Goal: Task Accomplishment & Management: Complete application form

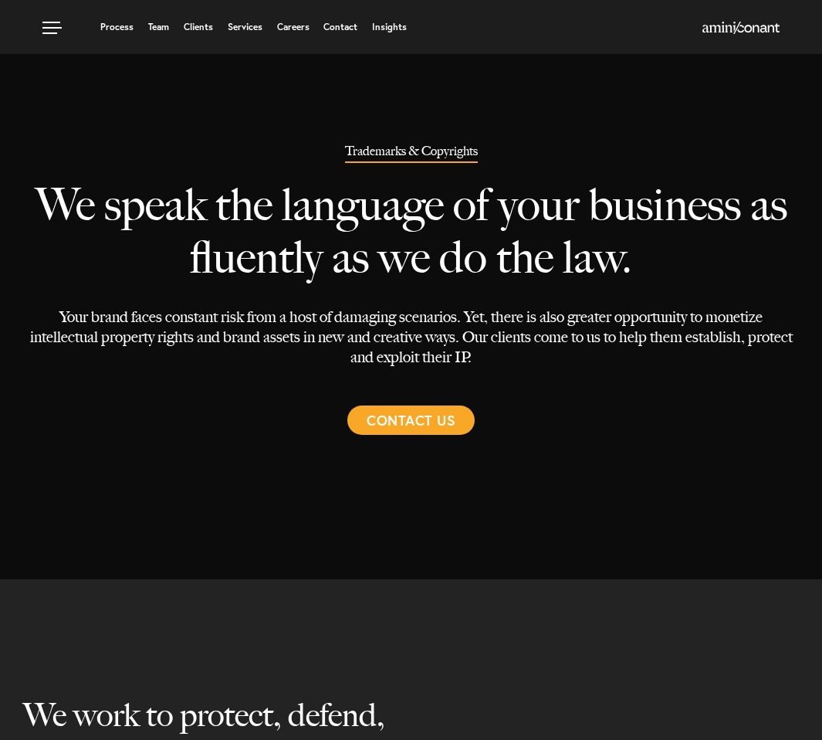
select select "Austin"
select select "Trademark"
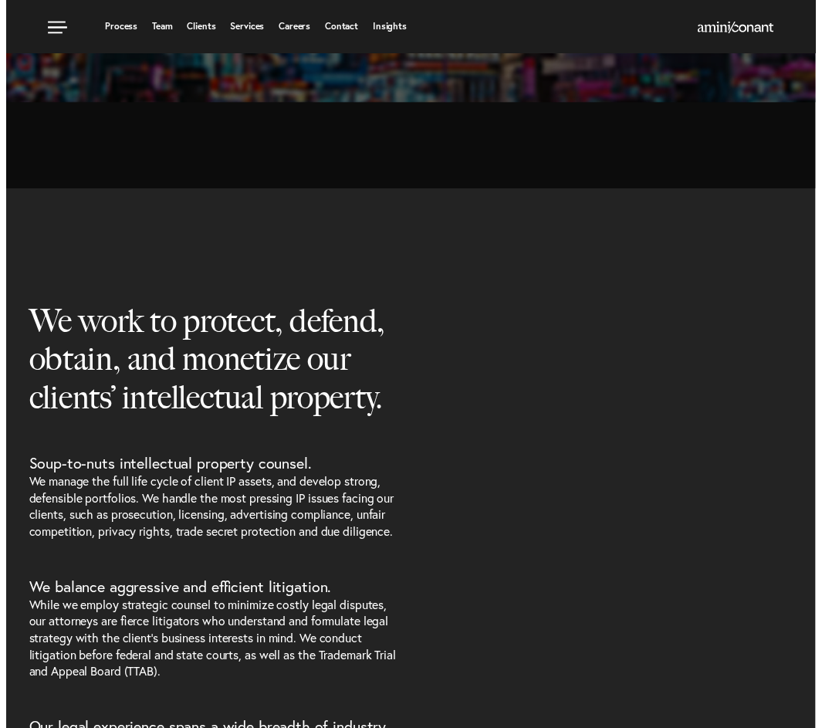
scroll to position [151, 0]
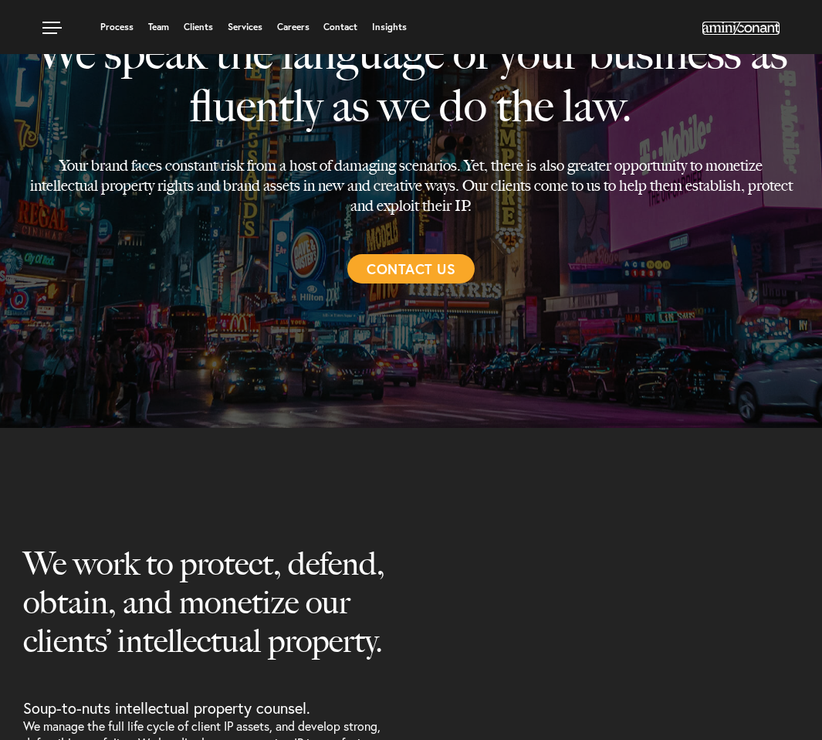
click at [733, 28] on img at bounding box center [741, 28] width 77 height 12
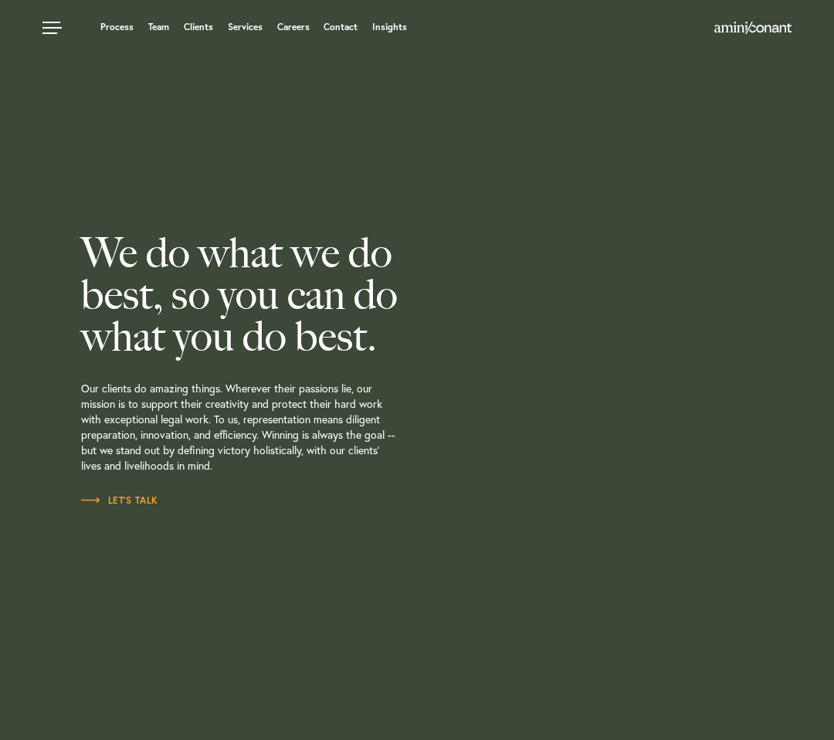
drag, startPoint x: 367, startPoint y: 345, endPoint x: 36, endPoint y: 267, distance: 341.0
click at [36, 267] on div "We do what we do best, so you can do what you do best. Our clients do amazing t…" at bounding box center [417, 370] width 834 height 740
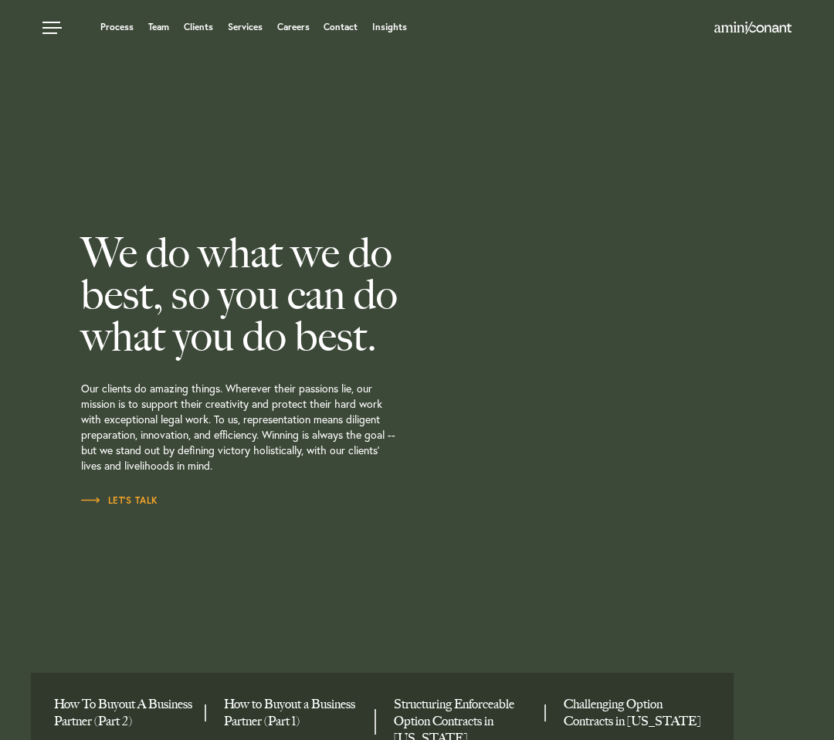
copy h2 "We do what we do best, so you can do what you do best."
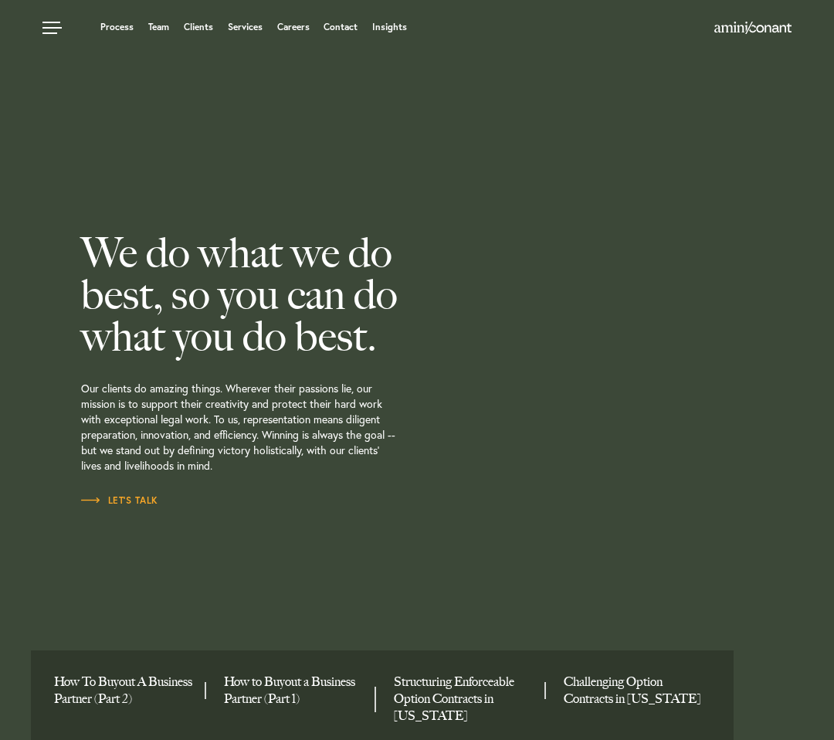
copy h2 "We do what we do best, so you can do what you do best."
click at [300, 279] on h2 "We do what we do best, so you can do what you do best." at bounding box center [278, 294] width 394 height 125
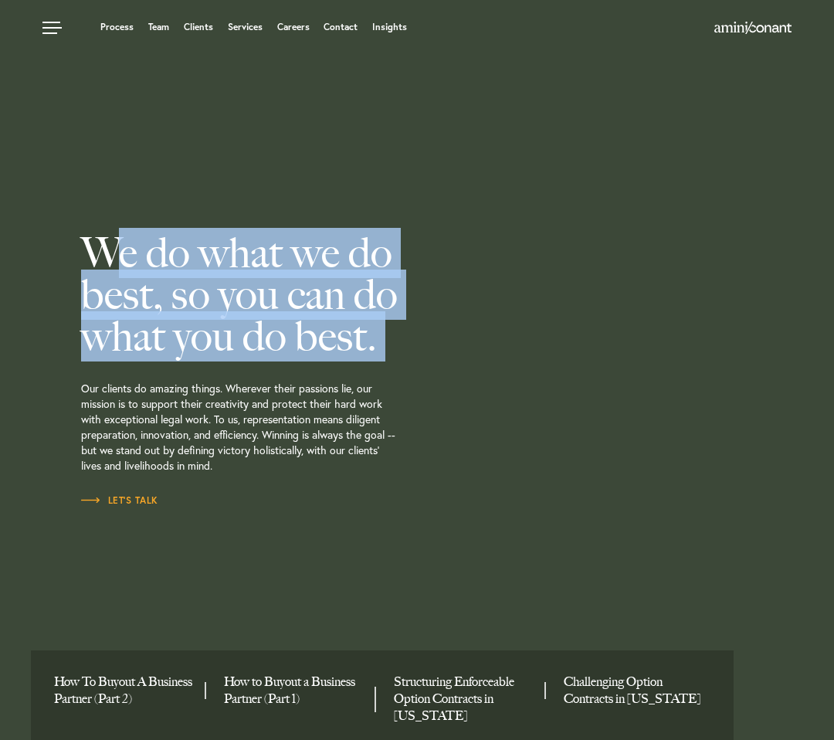
click at [300, 279] on h2 "We do what we do best, so you can do what you do best." at bounding box center [278, 294] width 394 height 125
copy div "We do what we do best, so you can do what you do best."
